Goal: Task Accomplishment & Management: Use online tool/utility

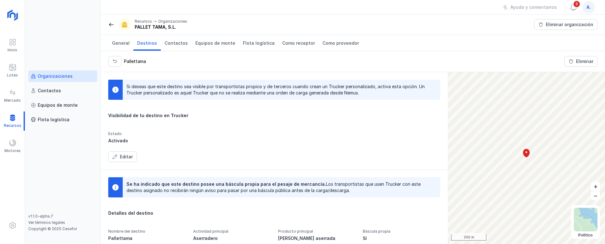
scroll to position [110, 0]
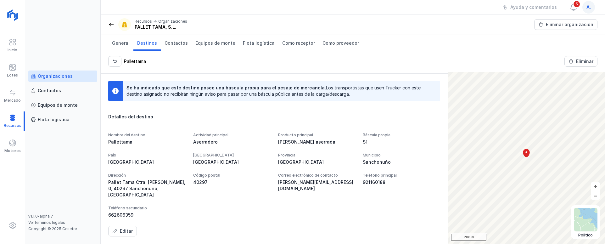
click at [586, 7] on div "a." at bounding box center [588, 7] width 13 height 13
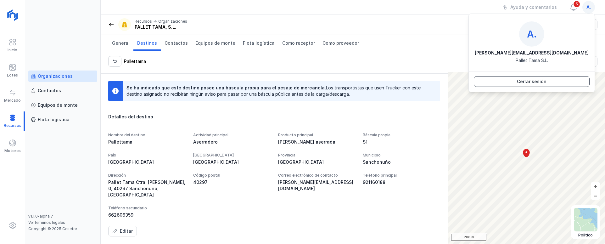
click at [538, 80] on div "Cerrar sesión" at bounding box center [532, 81] width 30 height 6
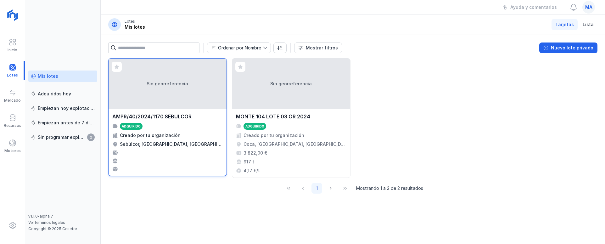
click at [185, 107] on div "Sin georreferencia" at bounding box center [167, 83] width 118 height 50
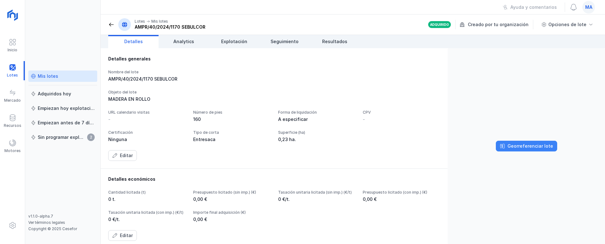
click at [540, 147] on div "Georreferenciar lote" at bounding box center [530, 146] width 46 height 6
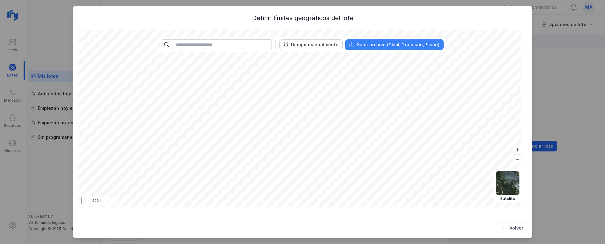
click at [396, 45] on div "Subir archivo (*.kml, *.geojson, *.json)" at bounding box center [398, 45] width 83 height 6
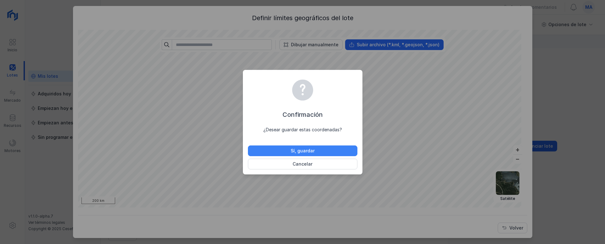
click at [329, 150] on button "Sí, guardar" at bounding box center [302, 150] width 109 height 11
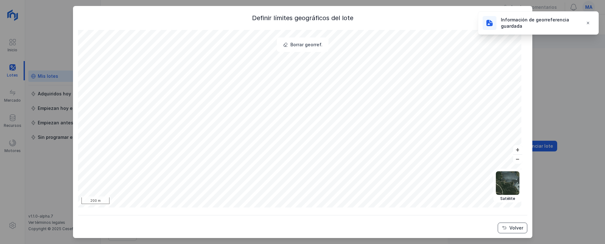
click at [509, 229] on div "Volver" at bounding box center [516, 228] width 14 height 6
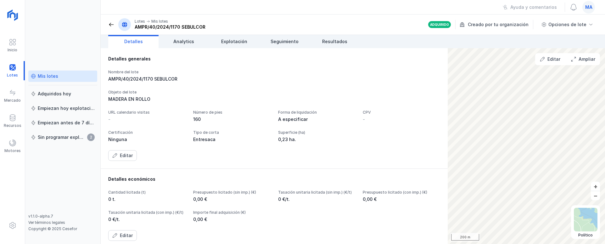
click at [49, 76] on div "Mis lotes" at bounding box center [48, 76] width 20 height 6
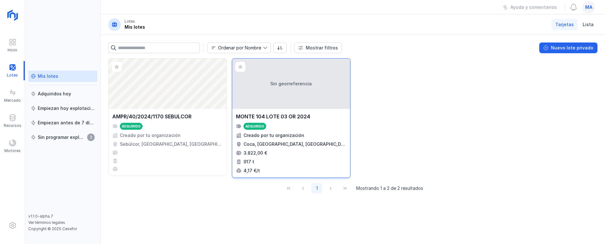
click at [307, 82] on div "Sin georreferencia" at bounding box center [291, 83] width 118 height 50
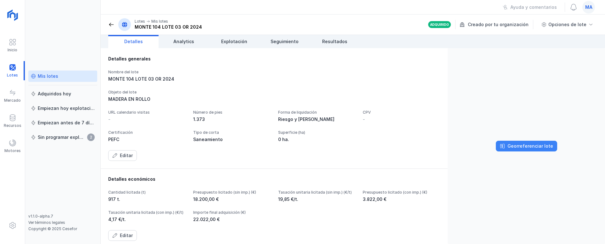
click at [535, 146] on div "Georreferenciar lote" at bounding box center [530, 146] width 46 height 6
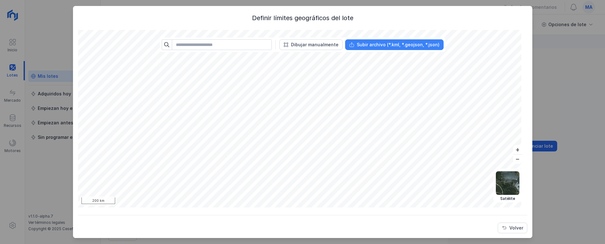
click at [386, 44] on div "Subir archivo (*.kml, *.geojson, *.json)" at bounding box center [398, 45] width 83 height 6
click at [513, 225] on div "Volver" at bounding box center [516, 228] width 14 height 6
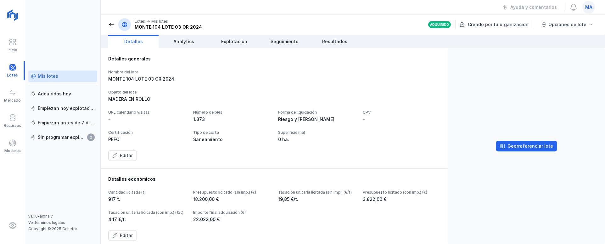
click at [58, 76] on div "Mis lotes" at bounding box center [63, 76] width 64 height 6
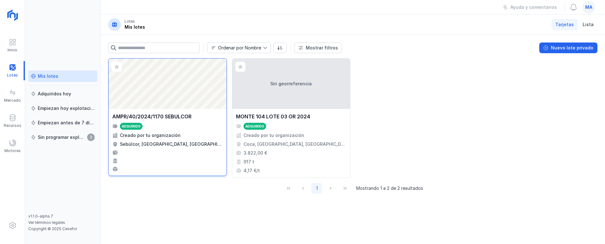
click at [168, 96] on div "Abrir lote" at bounding box center [167, 83] width 118 height 50
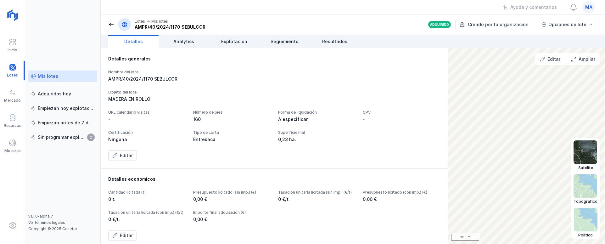
click at [587, 219] on img at bounding box center [586, 220] width 24 height 24
click at [588, 157] on img at bounding box center [585, 152] width 24 height 24
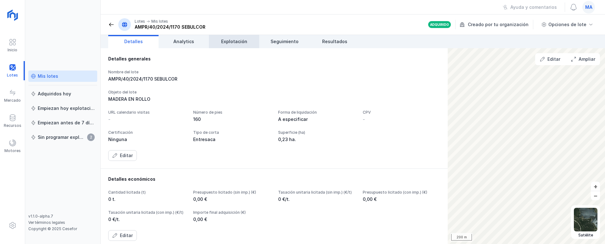
click at [234, 43] on span "Explotación" at bounding box center [234, 41] width 26 height 6
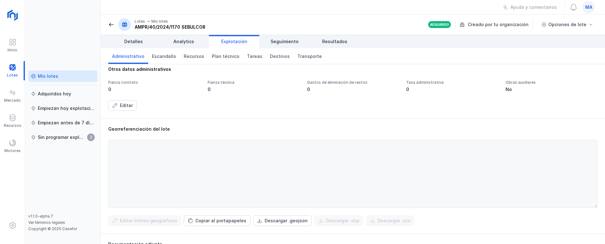
scroll to position [157, 0]
